Goal: Find specific page/section: Find specific page/section

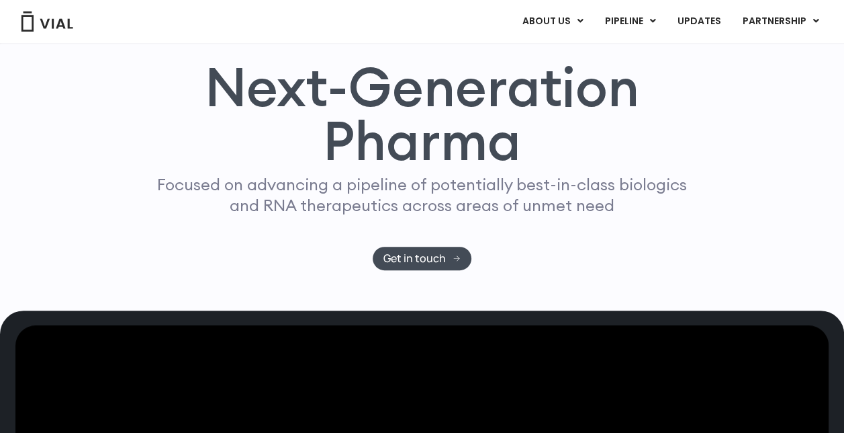
scroll to position [99, 0]
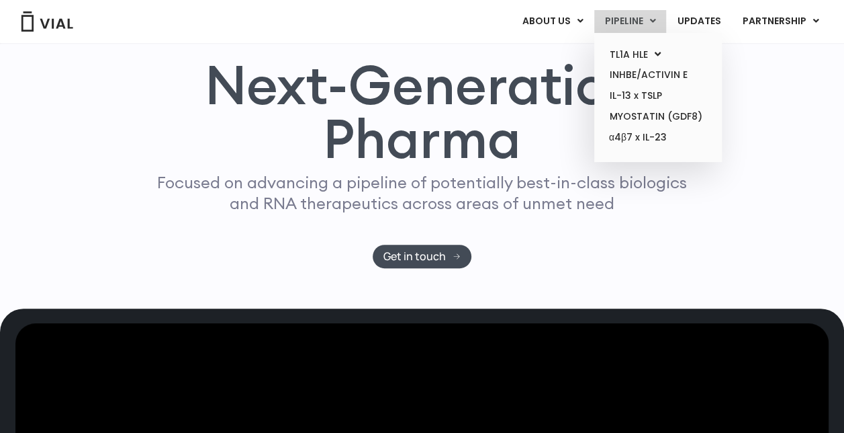
click at [627, 16] on link "PIPELINE" at bounding box center [631, 21] width 72 height 23
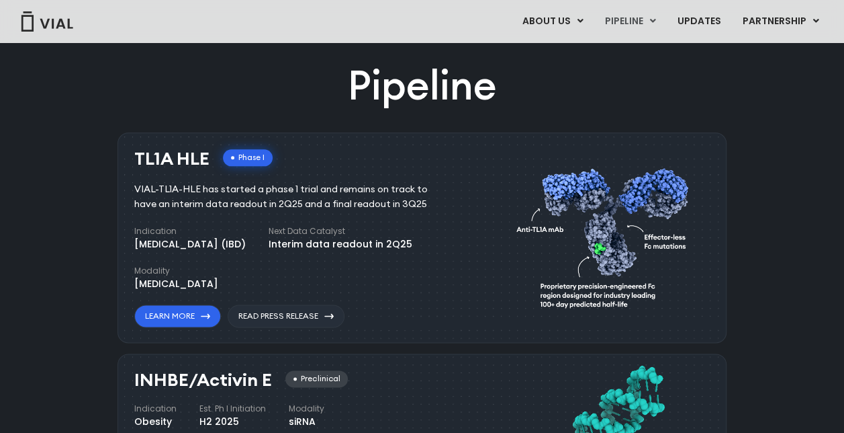
scroll to position [763, 0]
